Goal: Task Accomplishment & Management: Use online tool/utility

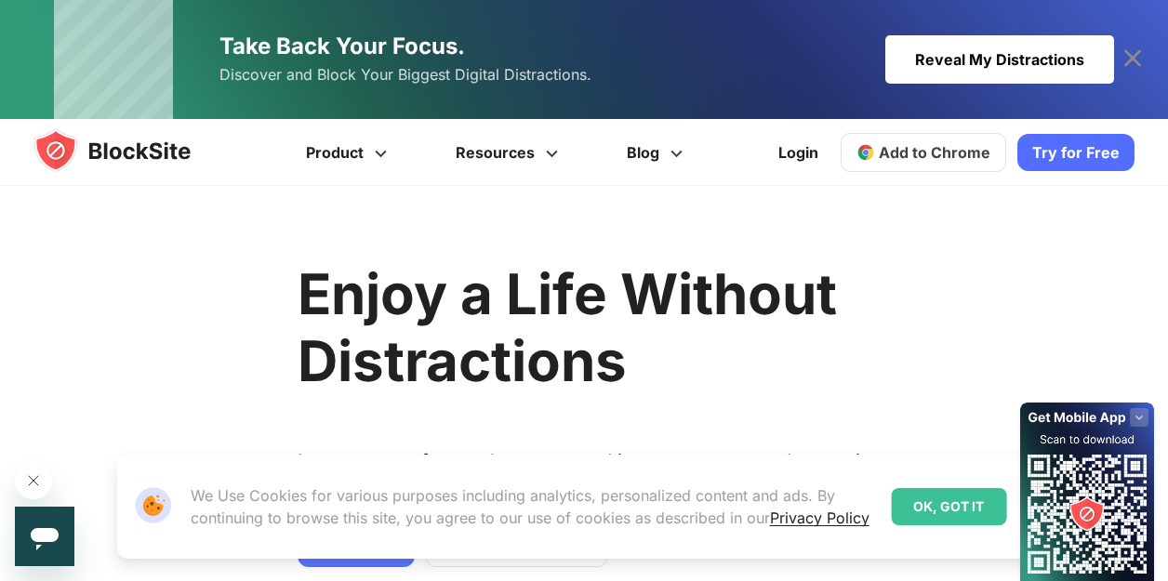
click at [924, 146] on span "Add to Chrome" at bounding box center [935, 152] width 112 height 19
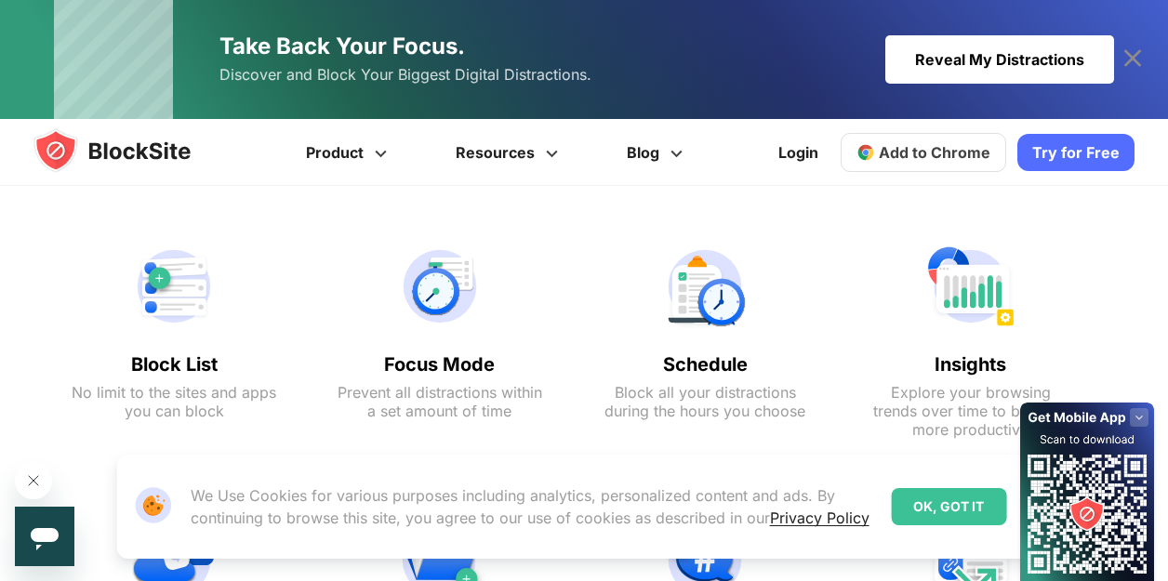
scroll to position [647, 0]
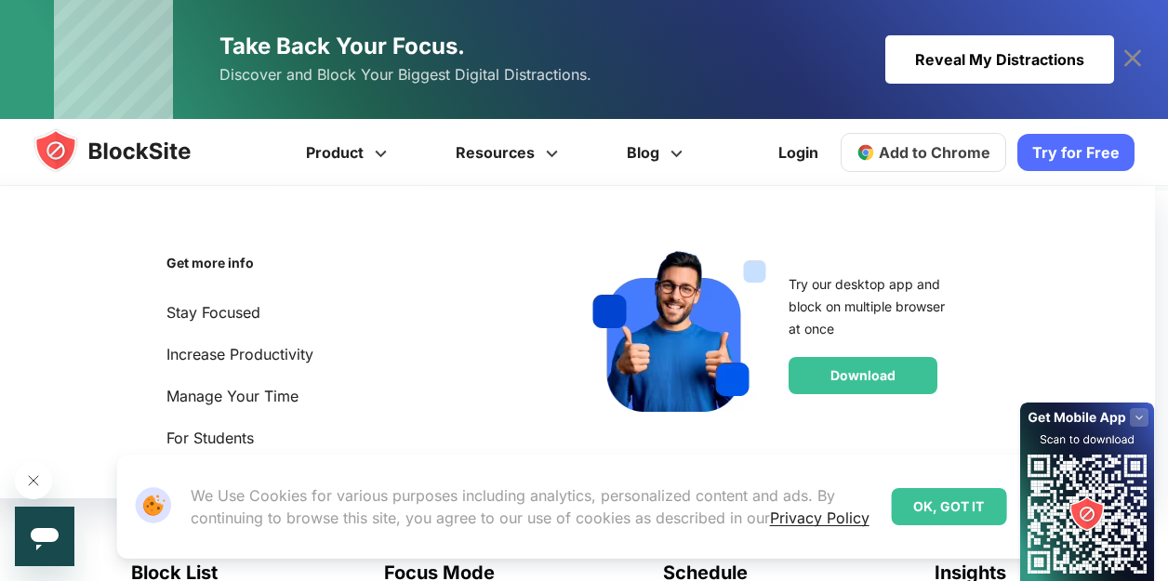
click at [134, 153] on img at bounding box center [129, 150] width 193 height 45
